Goal: Transaction & Acquisition: Purchase product/service

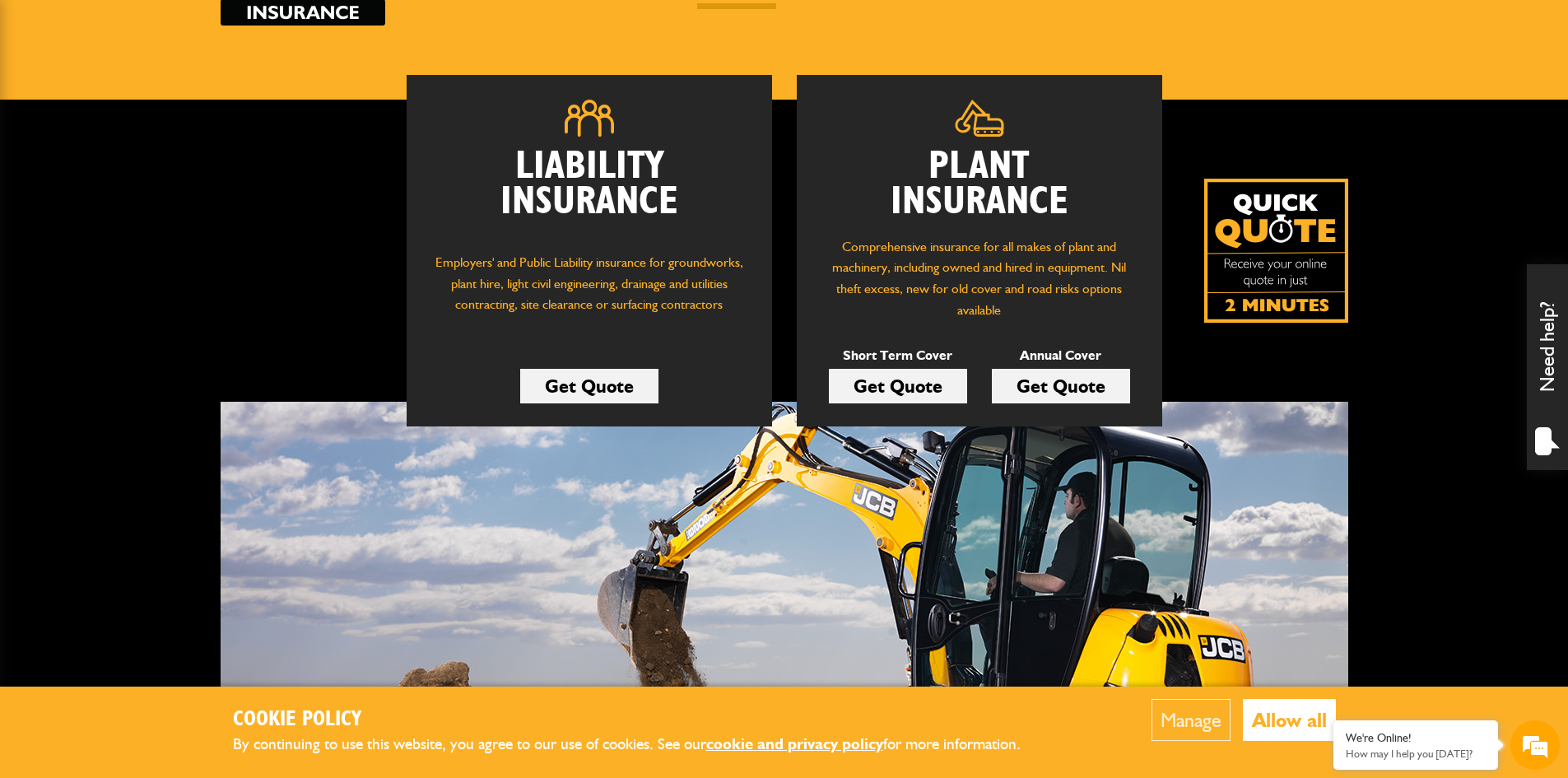
scroll to position [247, 0]
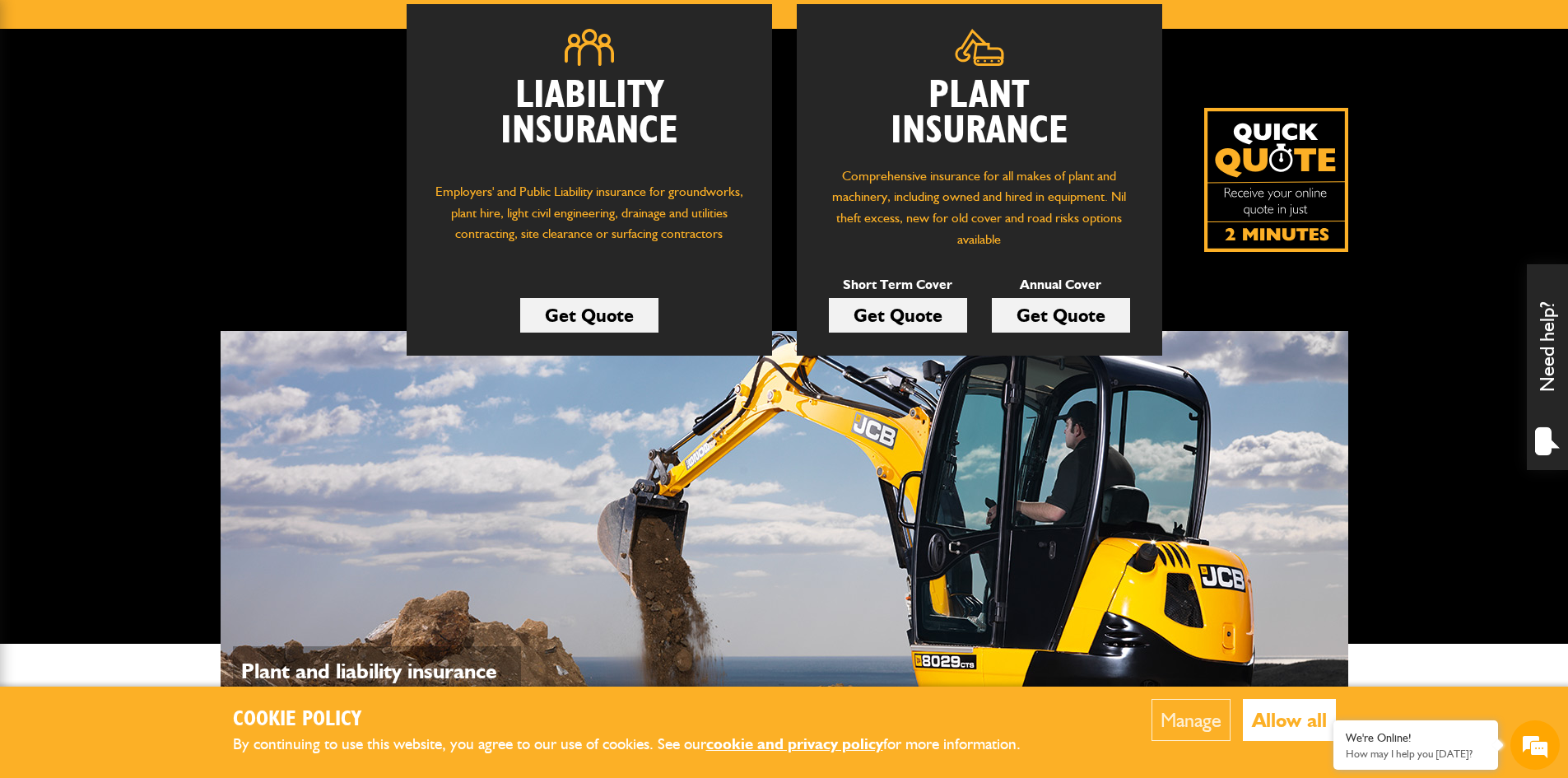
click at [879, 322] on link "Get Quote" at bounding box center [898, 316] width 139 height 35
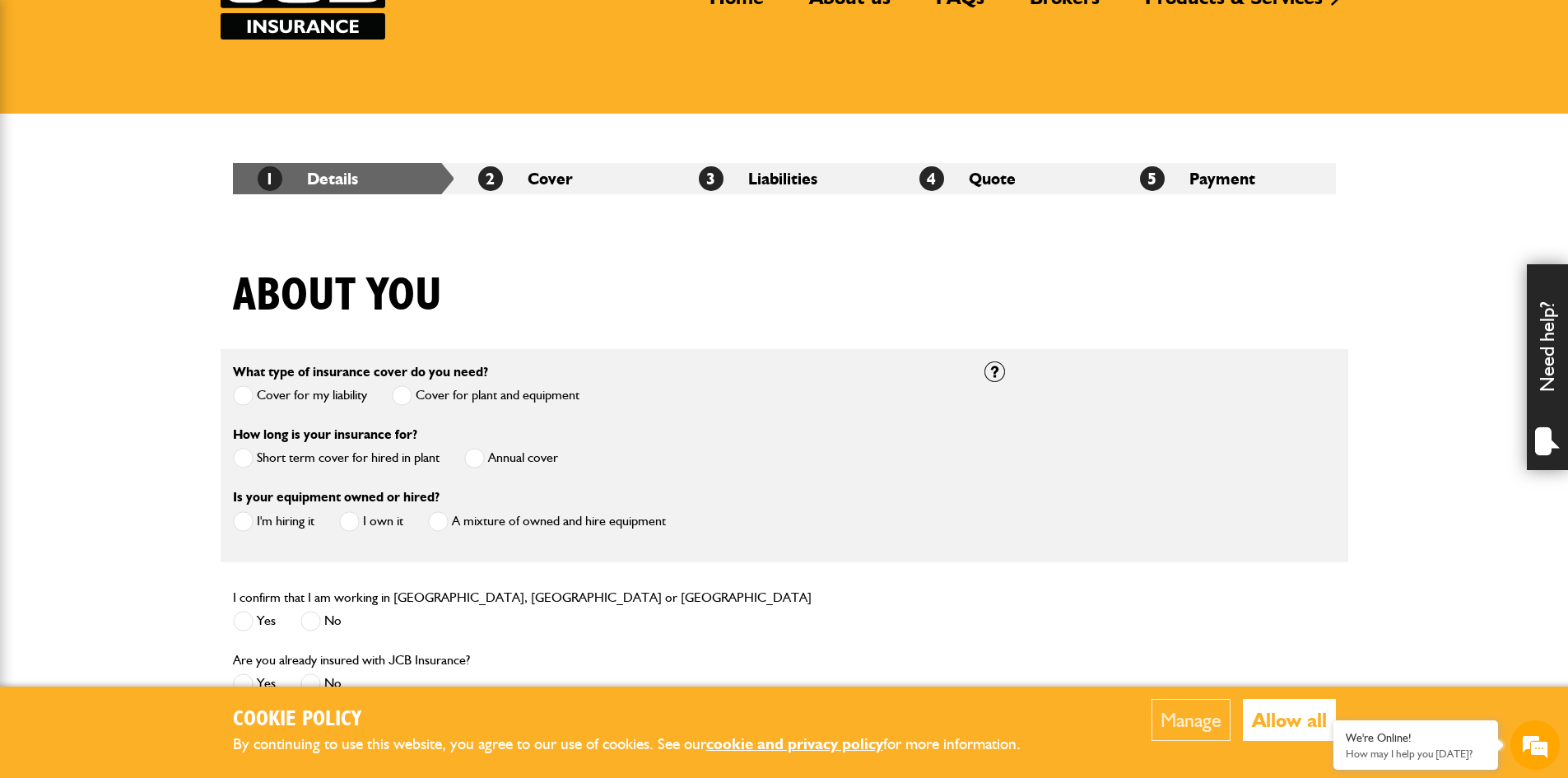
scroll to position [247, 0]
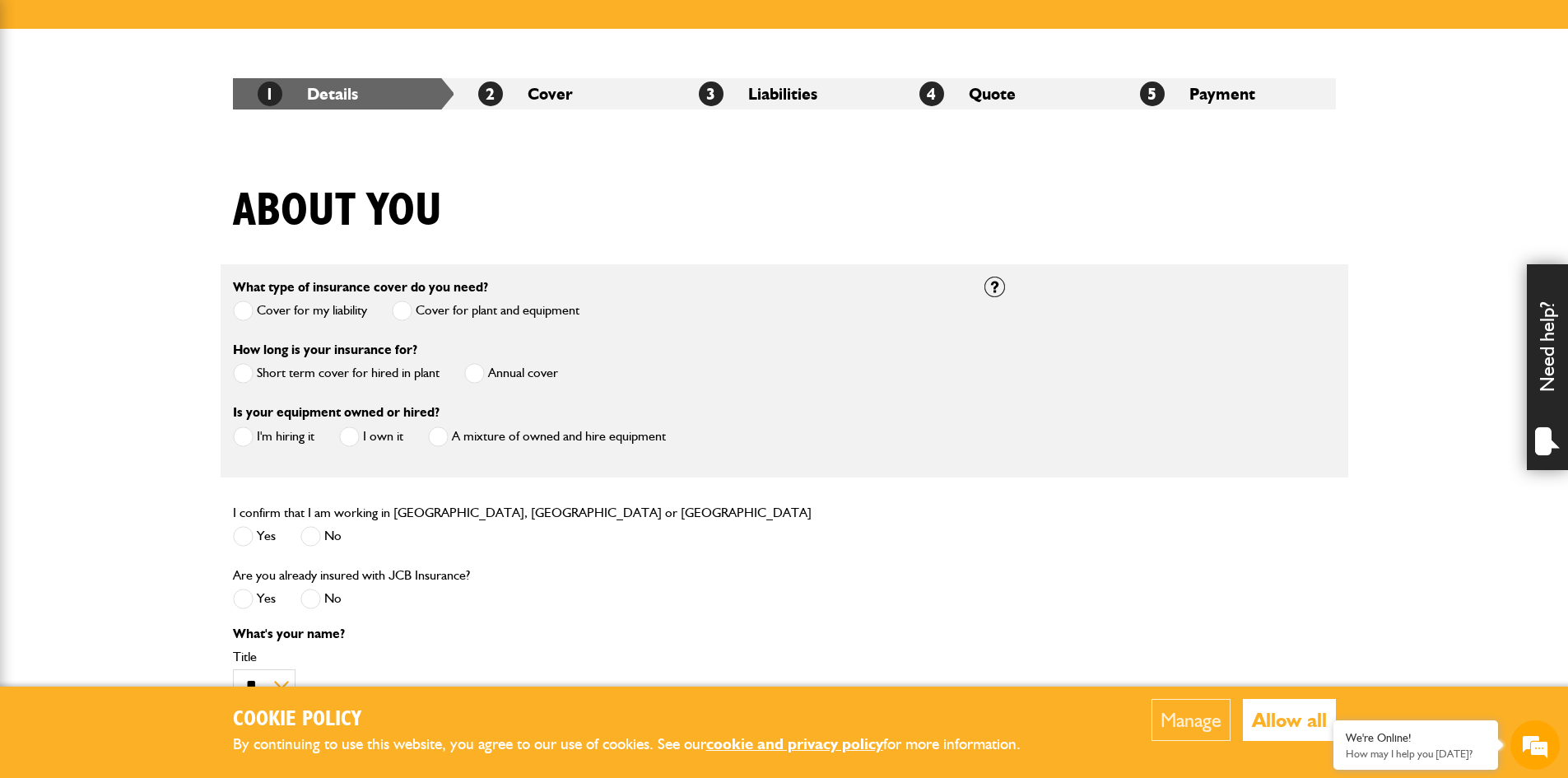
click at [240, 373] on span at bounding box center [243, 373] width 21 height 21
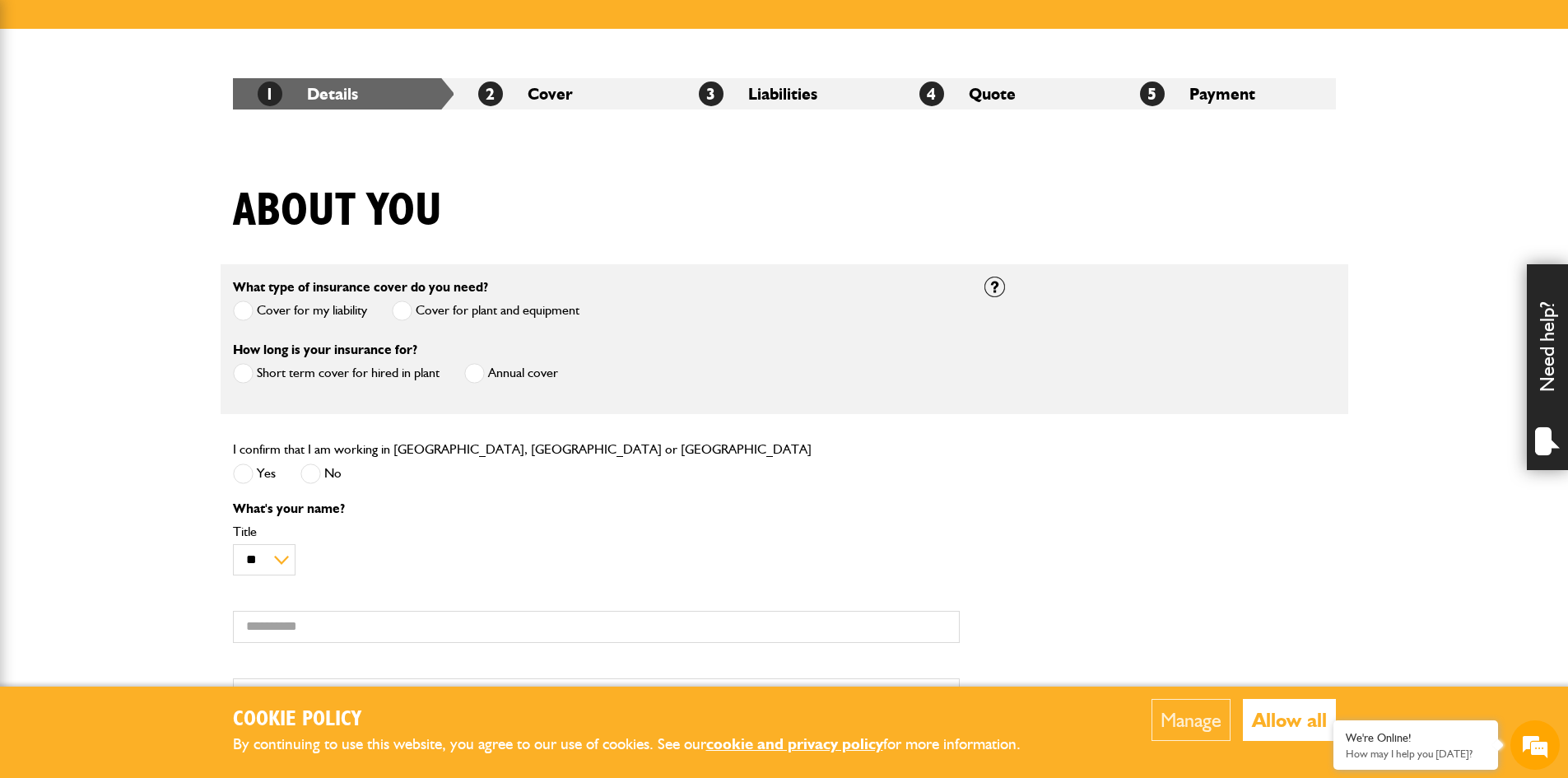
scroll to position [0, 0]
click at [242, 466] on span at bounding box center [243, 473] width 21 height 21
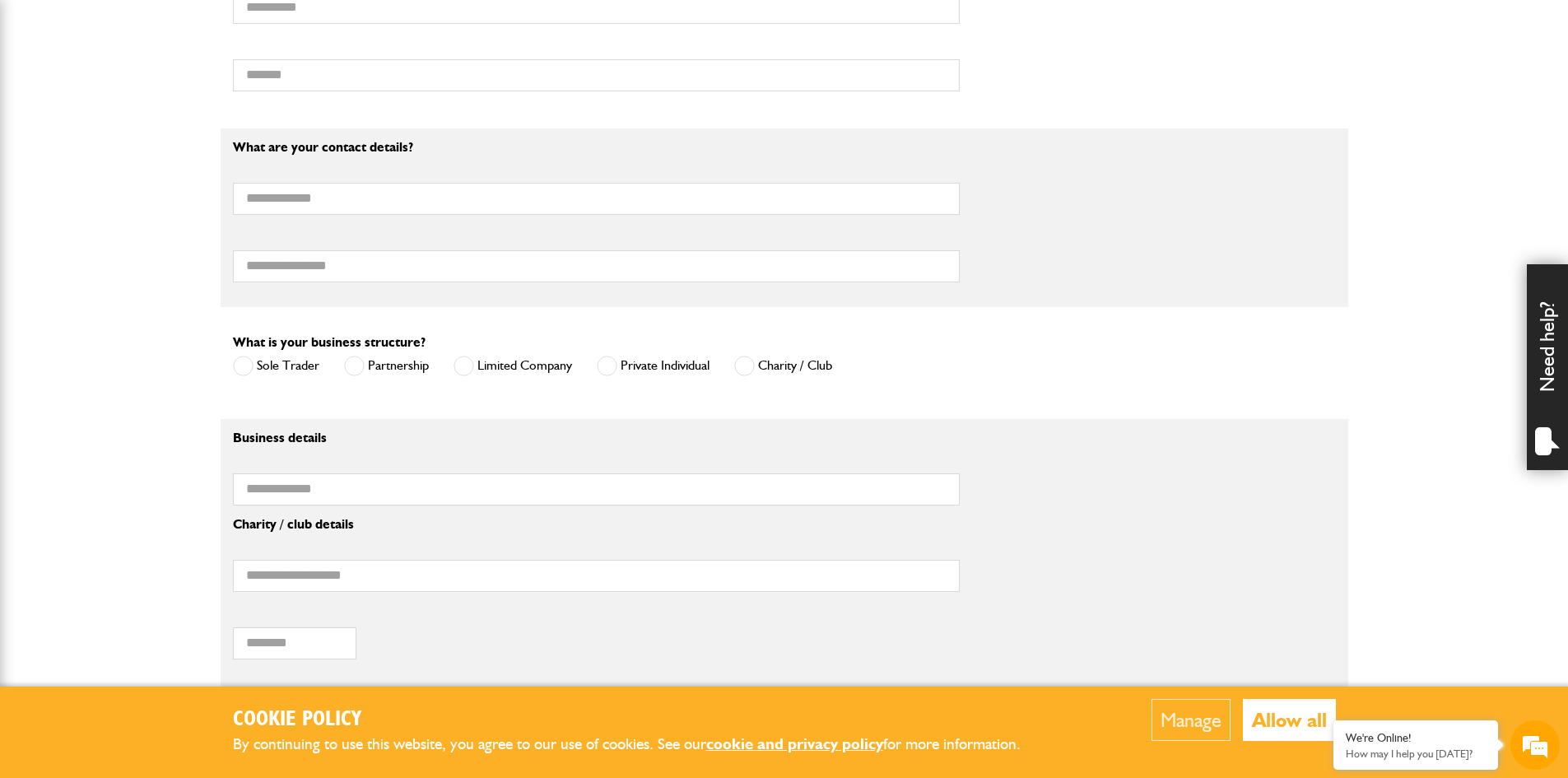
scroll to position [905, 0]
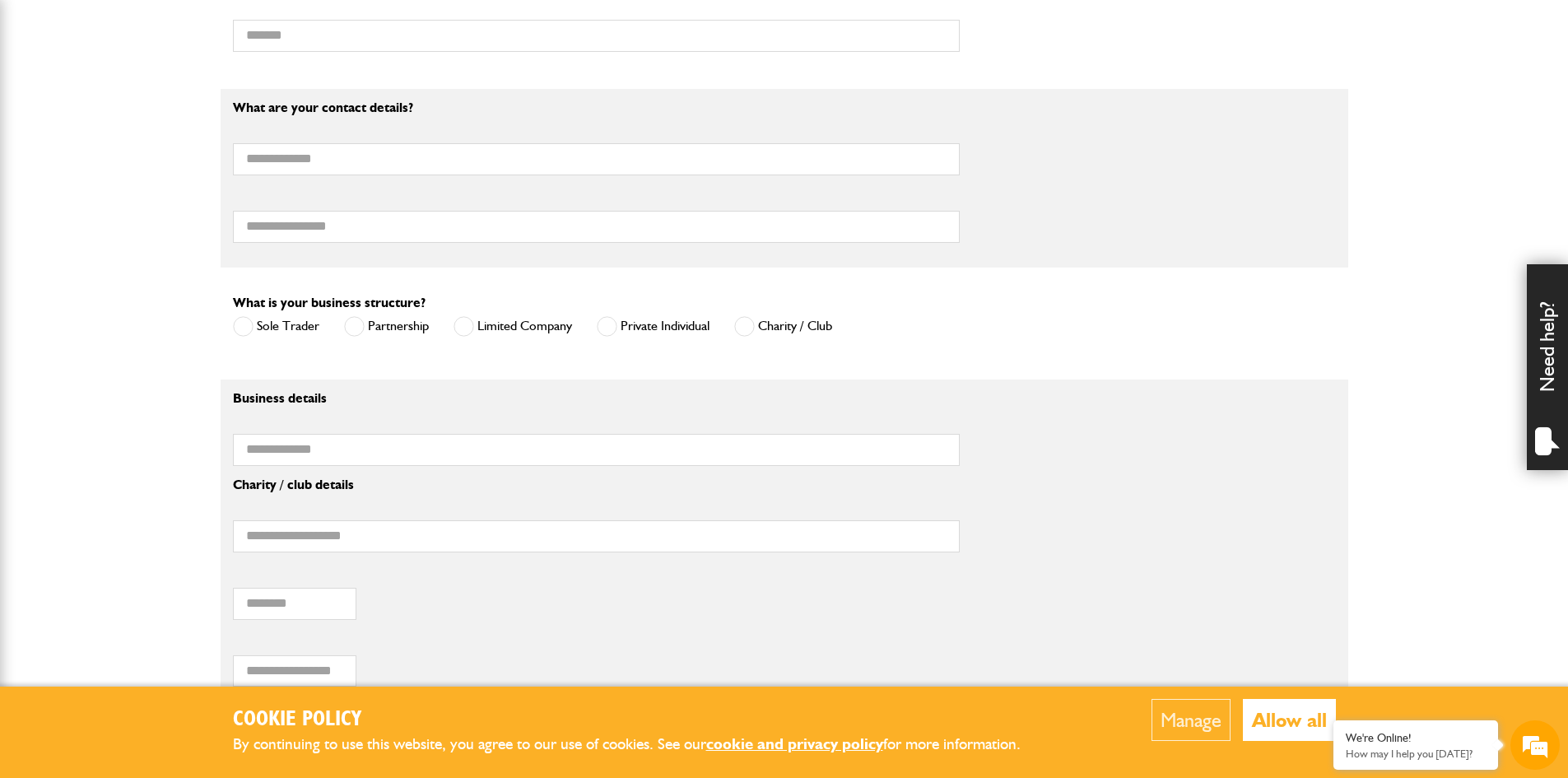
click at [608, 320] on span at bounding box center [607, 326] width 21 height 21
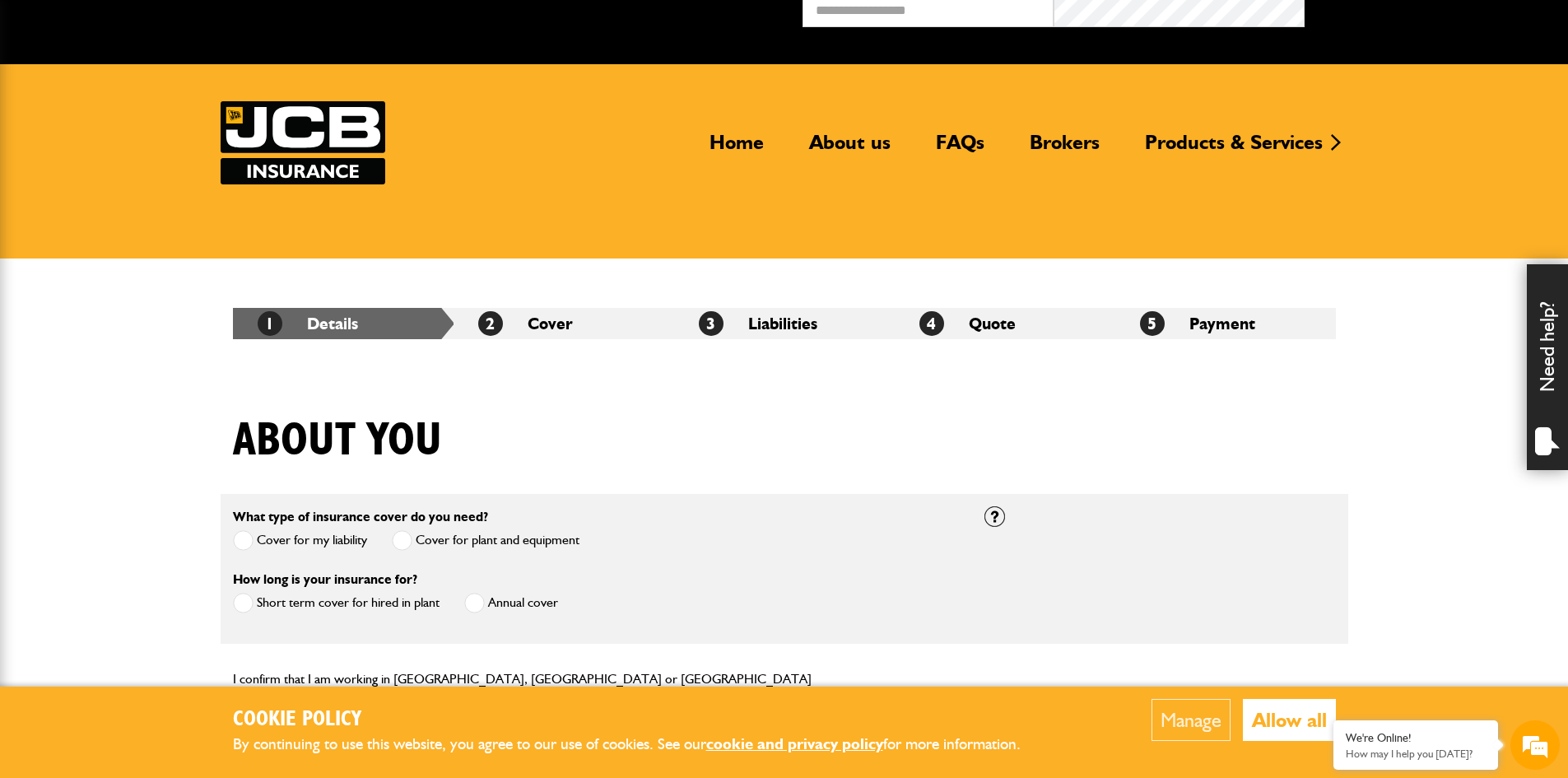
scroll to position [0, 0]
